Goal: Information Seeking & Learning: Learn about a topic

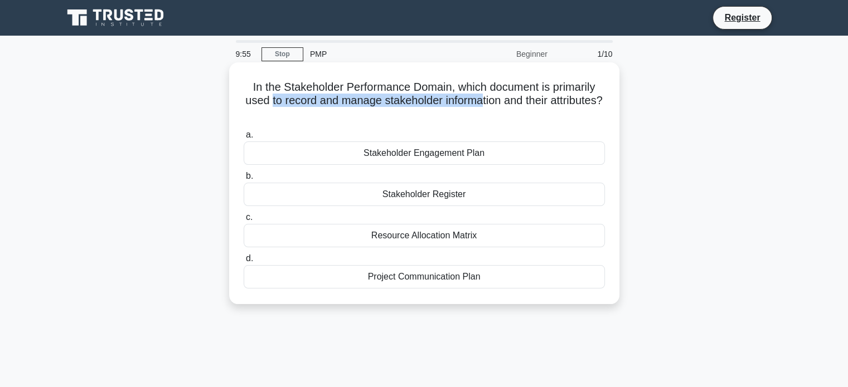
drag, startPoint x: 380, startPoint y: 95, endPoint x: 508, endPoint y: 108, distance: 128.8
click at [508, 108] on h5 "In the Stakeholder Performance Domain, which document is primarily used to reco…" at bounding box center [423, 100] width 363 height 41
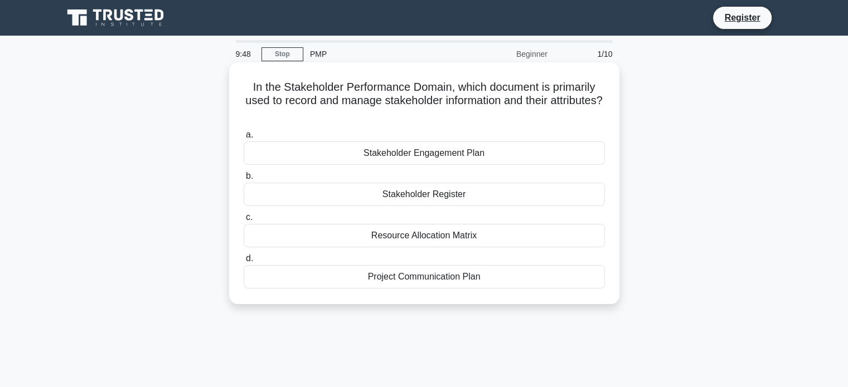
click at [412, 283] on div "Project Communication Plan" at bounding box center [424, 276] width 361 height 23
click at [244, 262] on input "d. Project Communication Plan" at bounding box center [244, 258] width 0 height 7
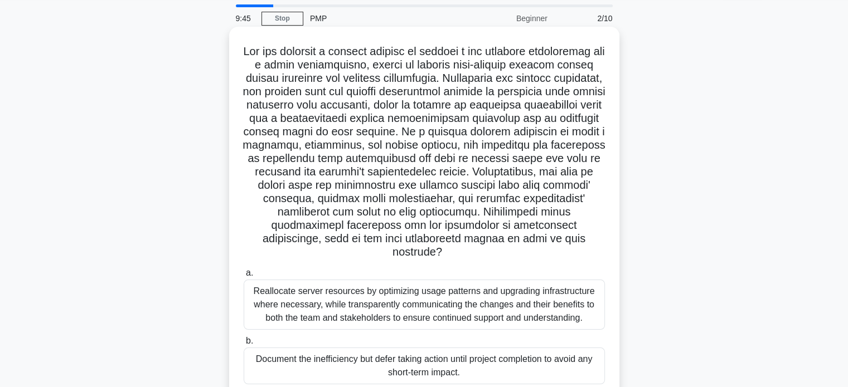
scroll to position [56, 0]
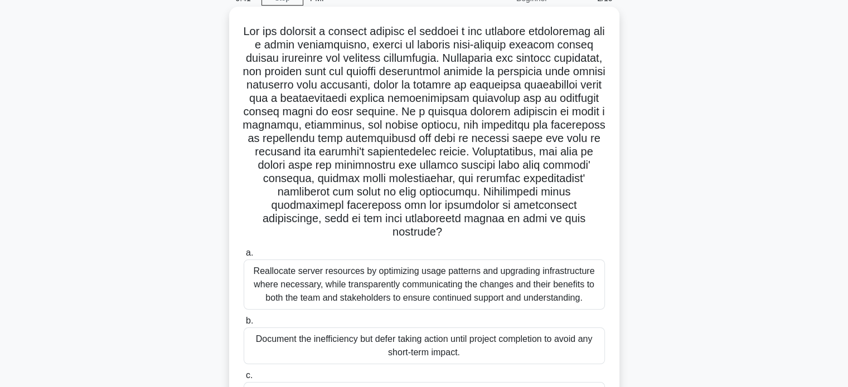
drag, startPoint x: 436, startPoint y: 218, endPoint x: 464, endPoint y: 234, distance: 31.7
click at [464, 234] on h5 ".spinner_0XTQ{transform-origin:center;animation:spinner_y6GP .75s linear infini…" at bounding box center [423, 132] width 363 height 215
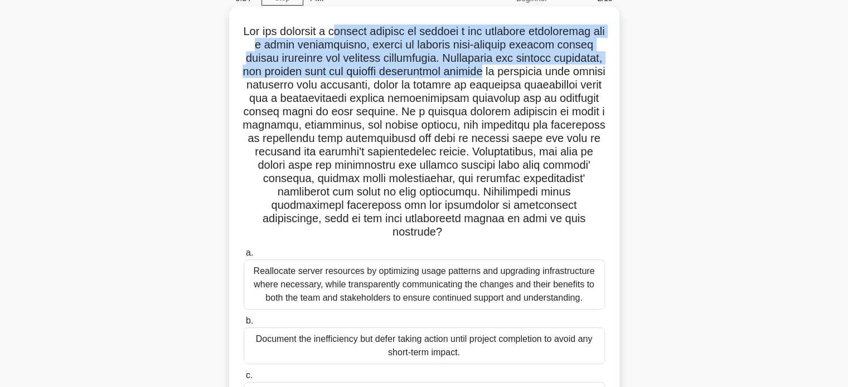
drag, startPoint x: 407, startPoint y: 38, endPoint x: 604, endPoint y: 69, distance: 199.7
click at [604, 69] on h5 ".spinner_0XTQ{transform-origin:center;animation:spinner_y6GP .75s linear infini…" at bounding box center [423, 132] width 363 height 215
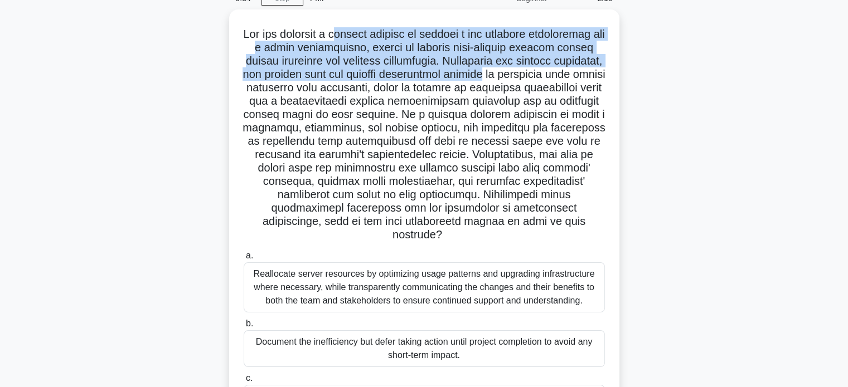
click at [633, 67] on div ".spinner_0XTQ{transform-origin:center;animation:spinner_y6GP .75s linear infini…" at bounding box center [424, 270] width 736 height 523
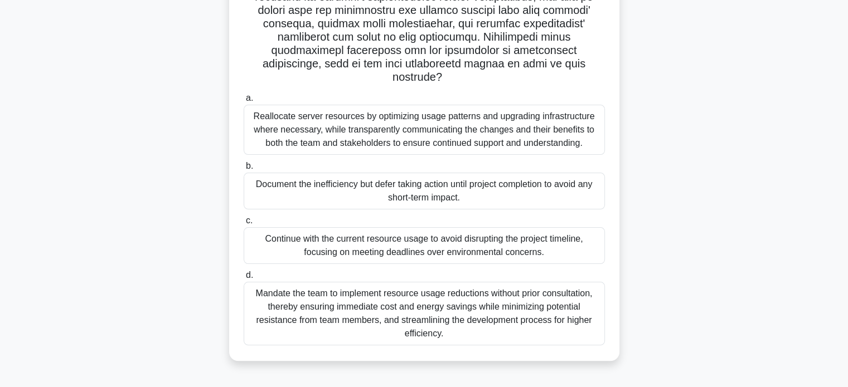
scroll to position [215, 0]
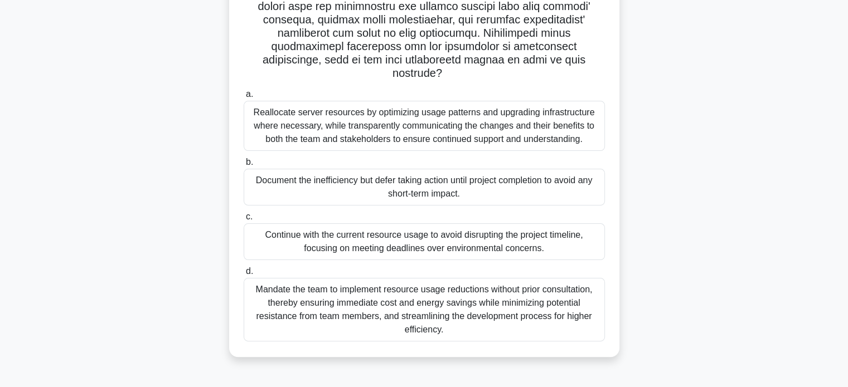
click at [390, 127] on div "Reallocate server resources by optimizing usage patterns and upgrading infrastr…" at bounding box center [424, 126] width 361 height 50
click at [244, 98] on input "a. Reallocate server resources by optimizing usage patterns and upgrading infra…" at bounding box center [244, 94] width 0 height 7
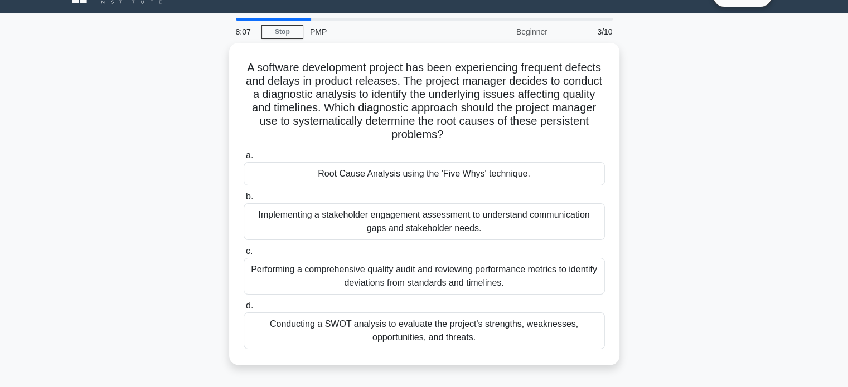
scroll to position [0, 0]
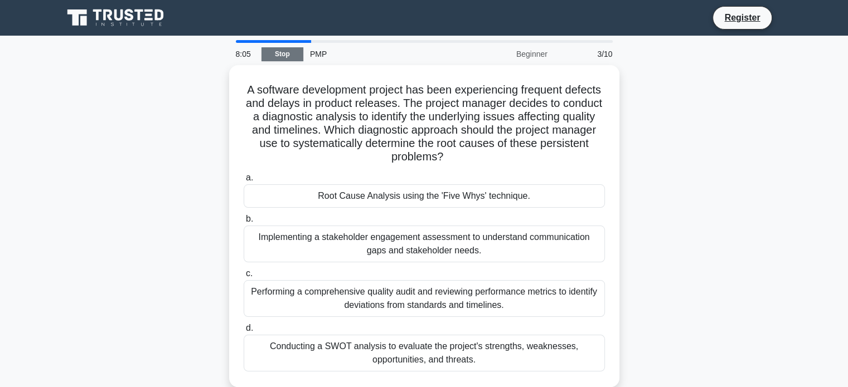
click at [276, 52] on link "Stop" at bounding box center [282, 54] width 42 height 14
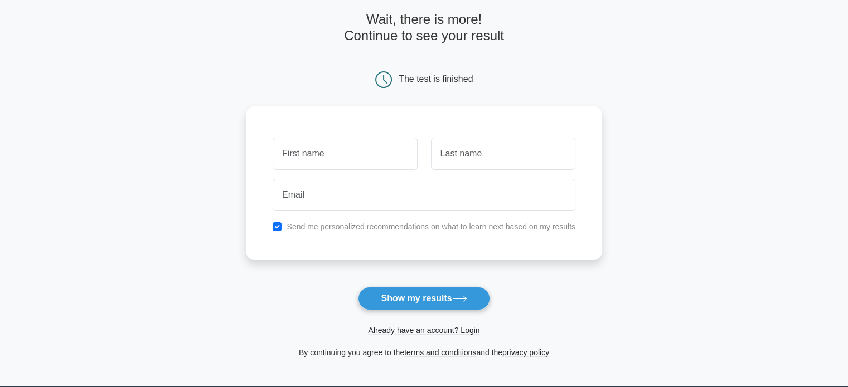
scroll to position [111, 0]
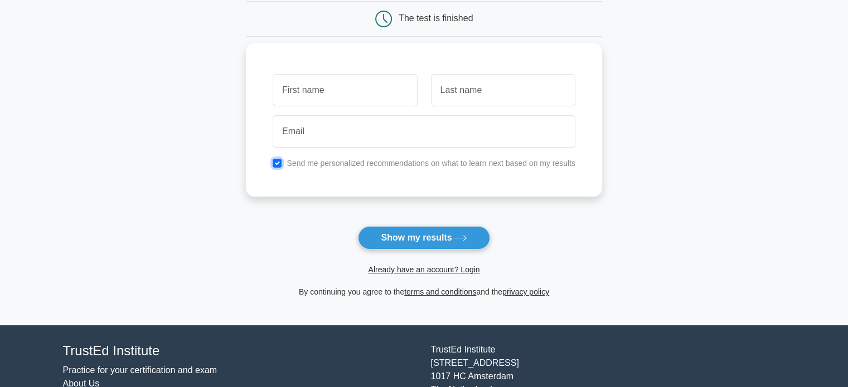
click at [278, 160] on input "checkbox" at bounding box center [277, 163] width 9 height 9
checkbox input "false"
click at [333, 79] on input "text" at bounding box center [345, 90] width 144 height 32
type input "jonas"
type input "motoboy"
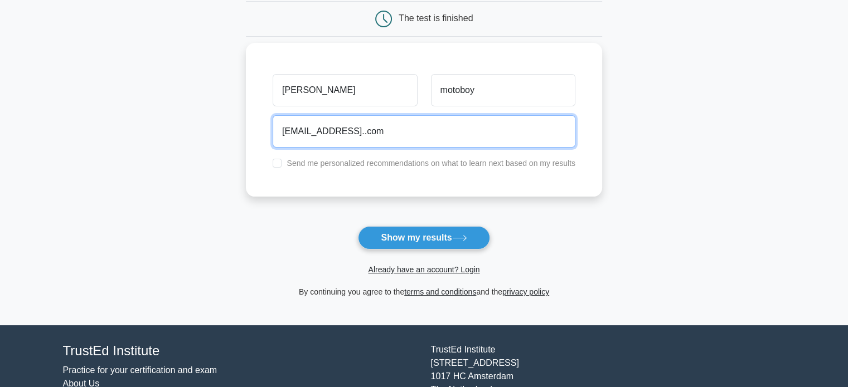
click at [379, 118] on input "jonas.motoboy@gmail..com" at bounding box center [424, 131] width 303 height 32
click at [372, 127] on input "jonas.motoboy@gmail..com" at bounding box center [424, 131] width 303 height 32
type input "jonas.motoboy@gmail.com"
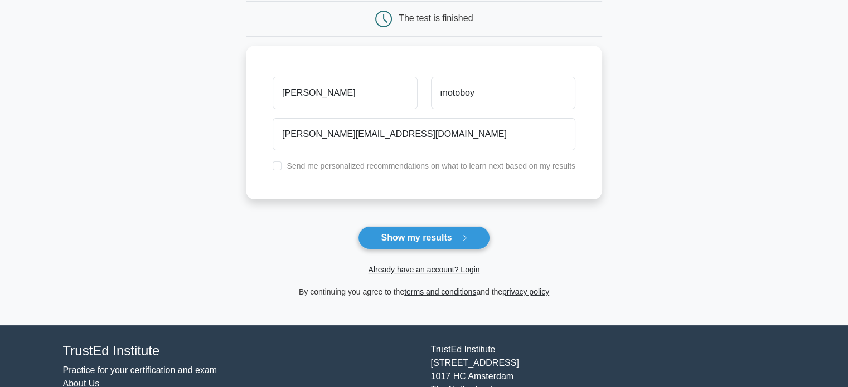
click at [426, 228] on button "Show my results" at bounding box center [424, 237] width 132 height 23
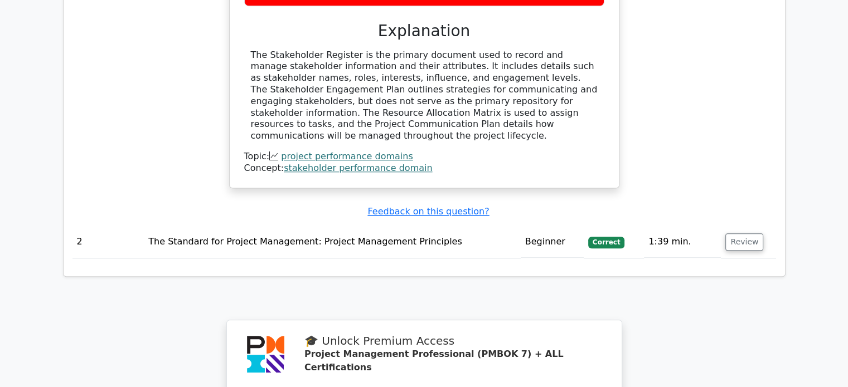
scroll to position [1177, 0]
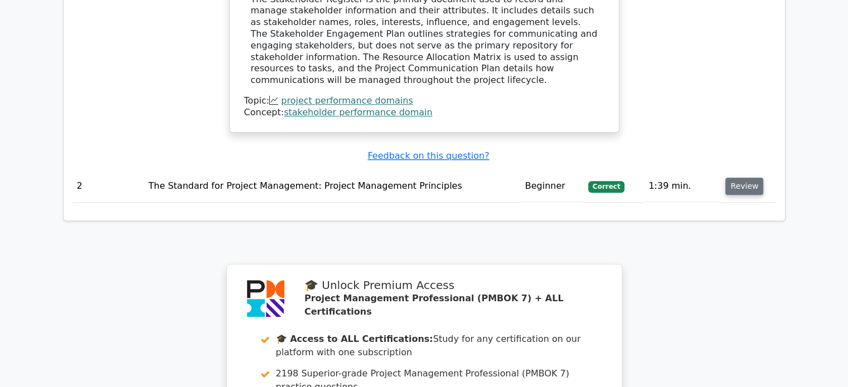
click at [742, 178] on button "Review" at bounding box center [744, 186] width 38 height 17
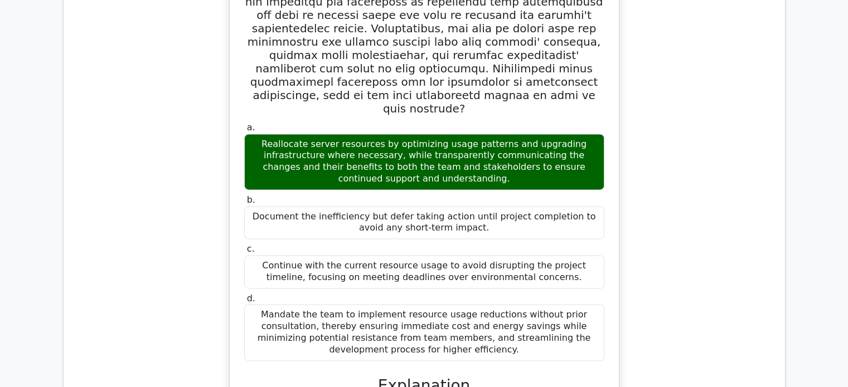
scroll to position [1679, 0]
